Goal: Task Accomplishment & Management: Manage account settings

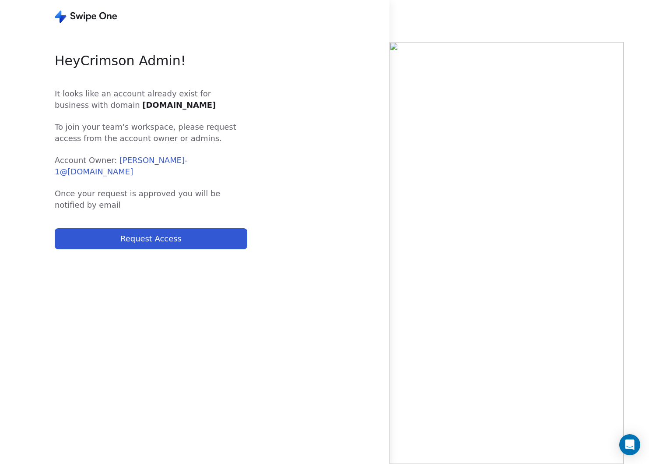
click at [214, 228] on button "Request Access" at bounding box center [151, 238] width 193 height 21
